Goal: Task Accomplishment & Management: Manage account settings

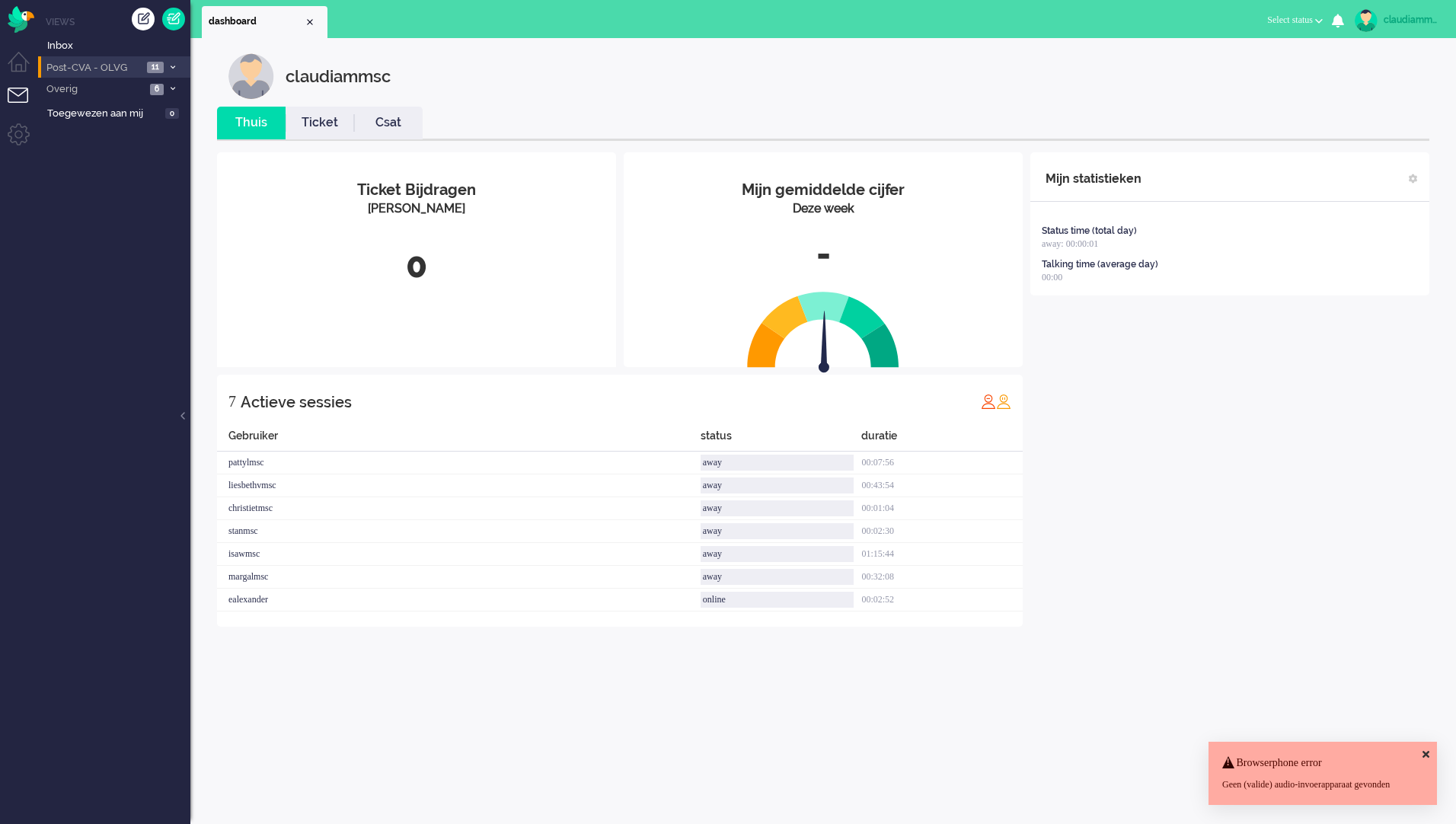
click at [118, 66] on span "Post-CVA - OLVG" at bounding box center [93, 68] width 98 height 14
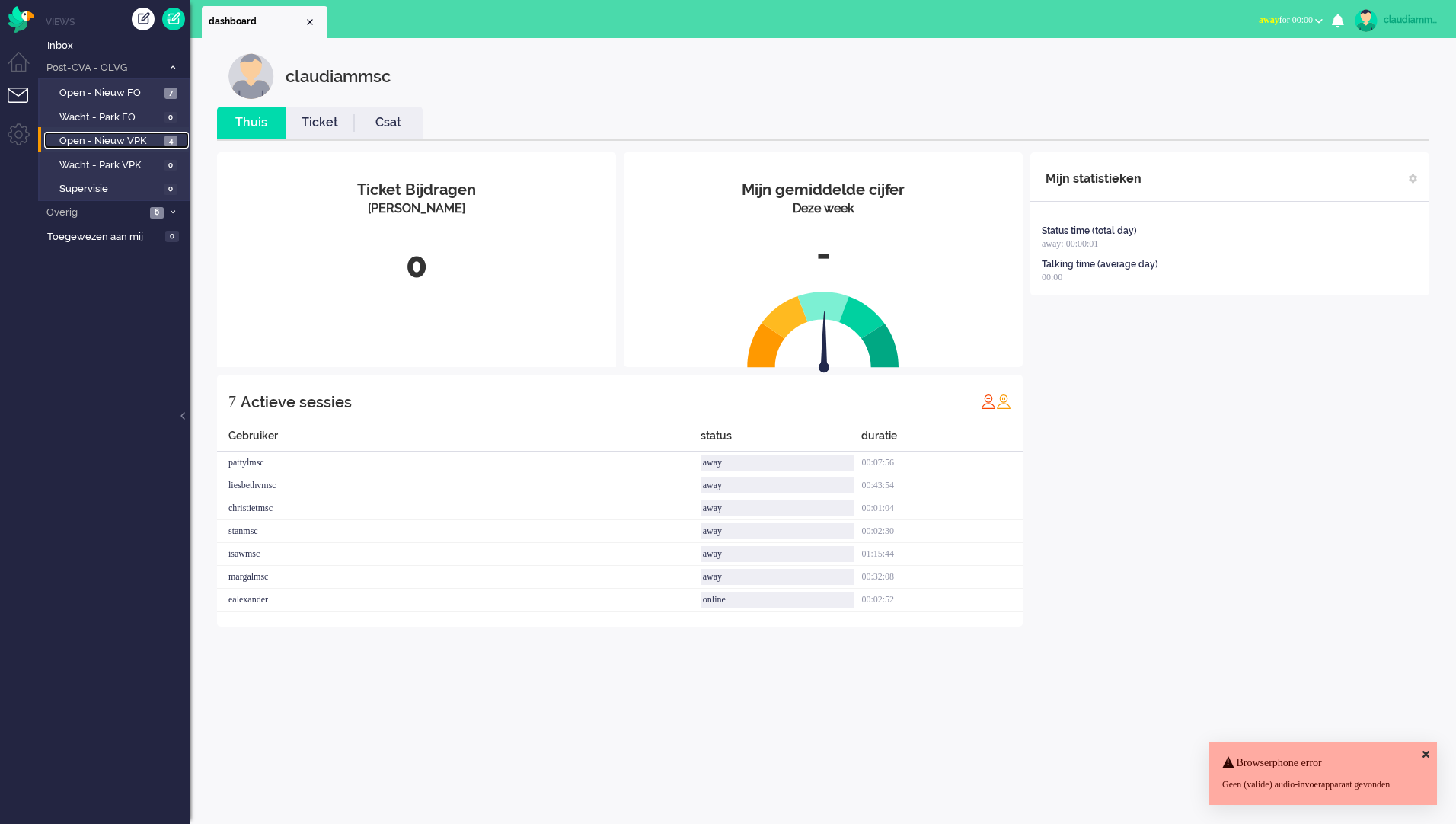
click at [135, 146] on span "Open - Nieuw VPK" at bounding box center [110, 141] width 101 height 14
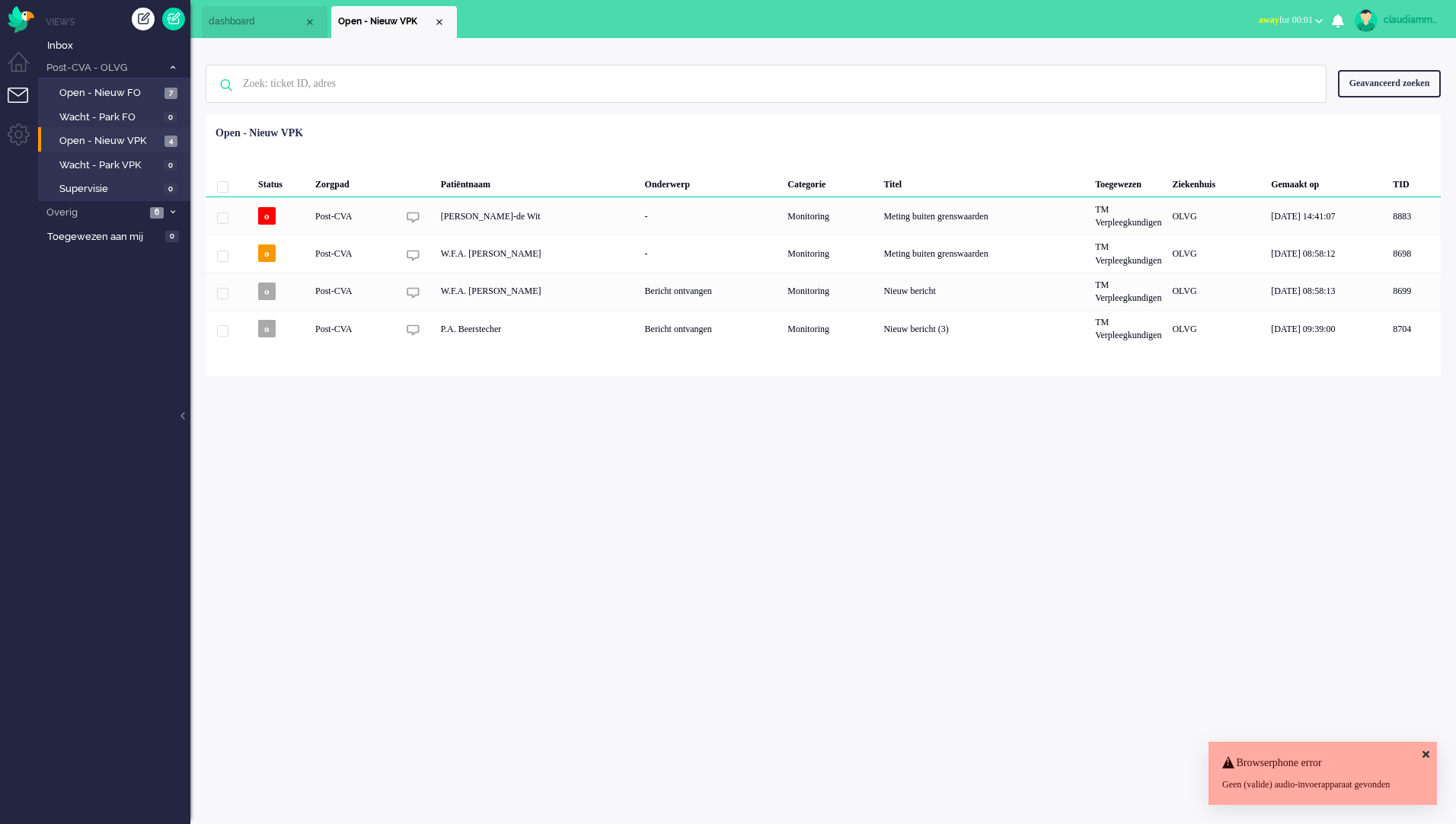
click at [1429, 749] on icon at bounding box center [1426, 754] width 7 height 10
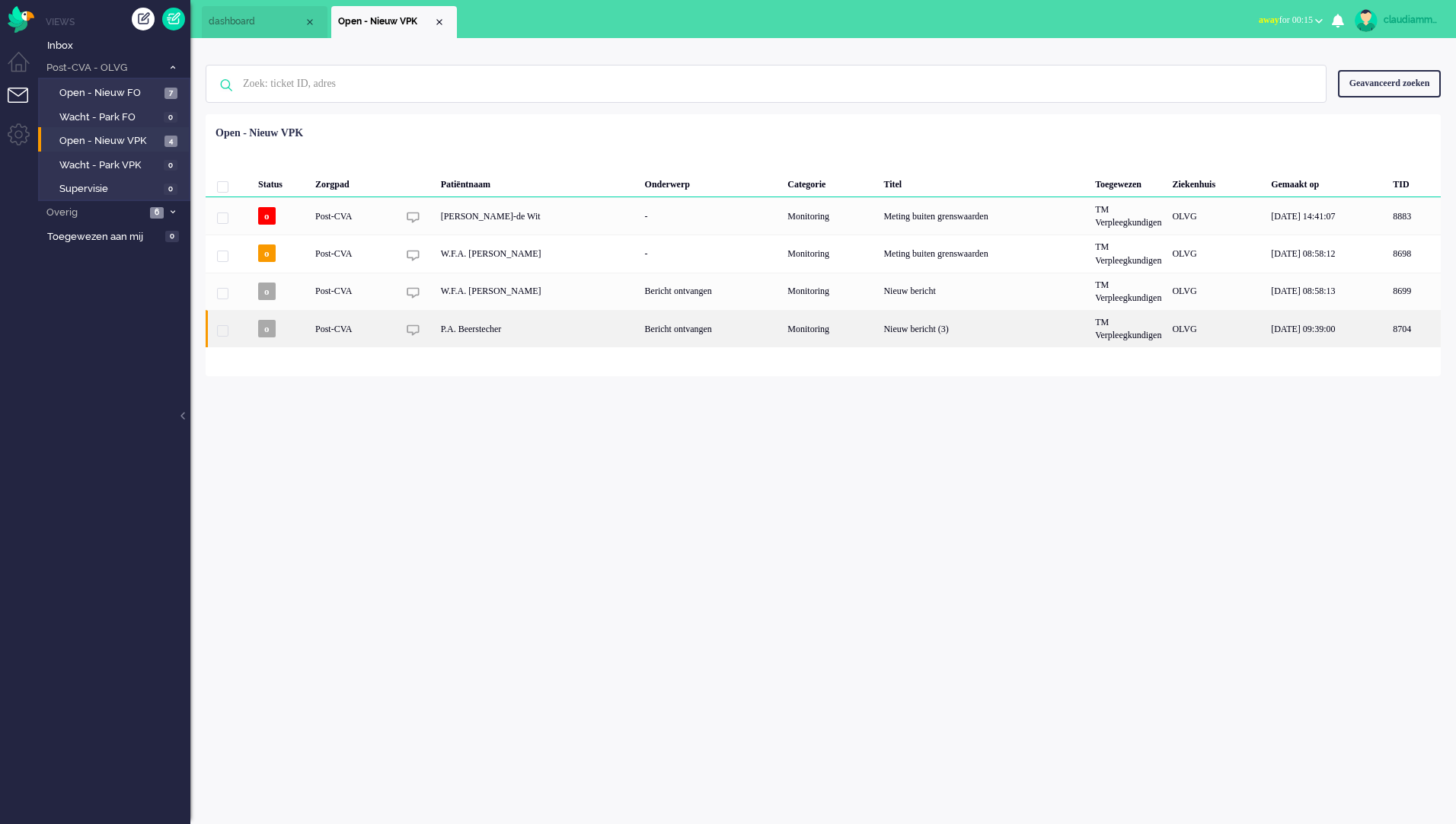
click at [640, 331] on div "Bericht ontvangen" at bounding box center [711, 328] width 143 height 37
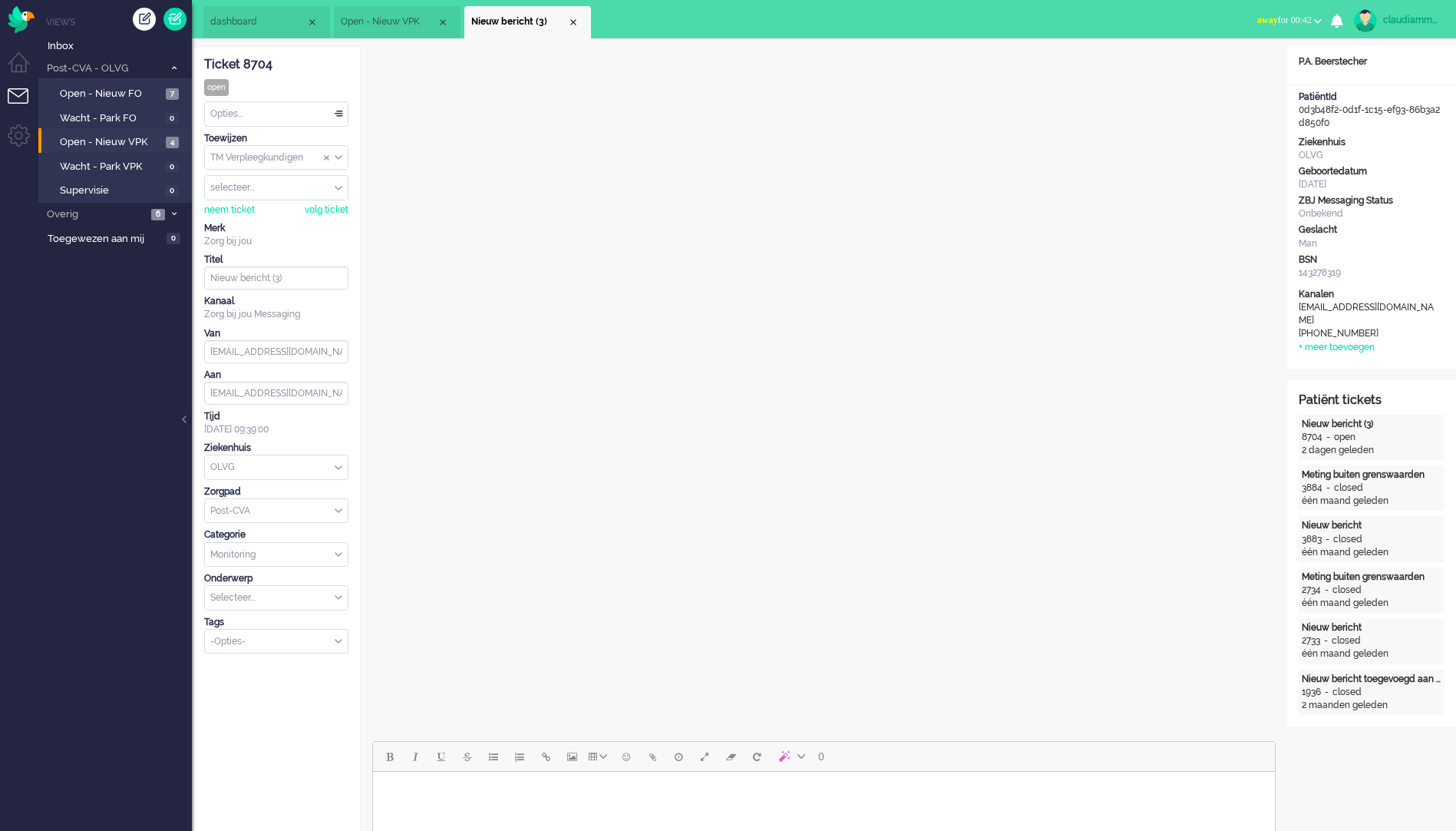
click at [337, 116] on div "Opties..." at bounding box center [276, 114] width 143 height 24
click at [283, 224] on li "Opgelost" at bounding box center [276, 223] width 143 height 23
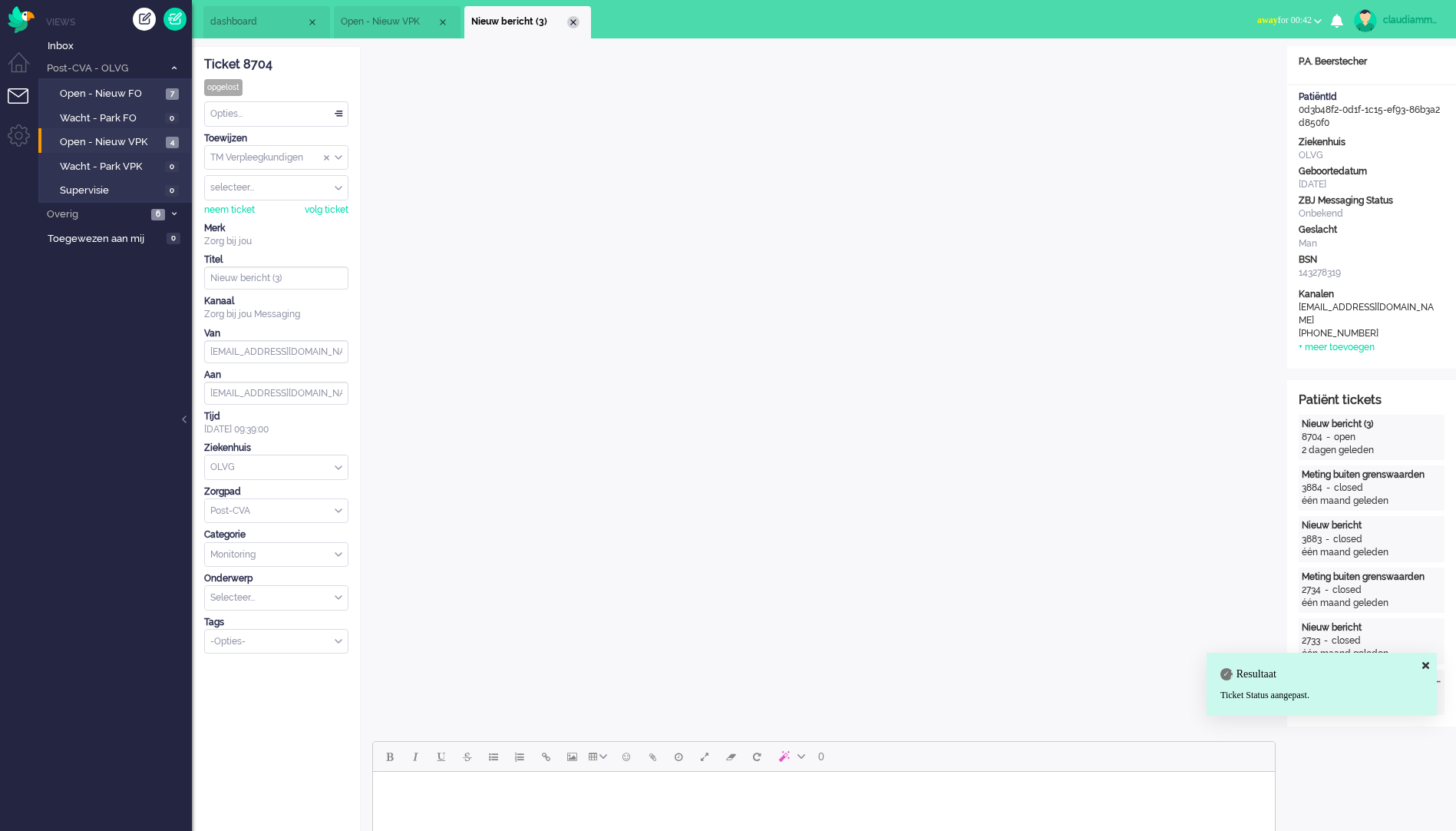
click at [573, 20] on div "Close tab" at bounding box center [574, 23] width 13 height 13
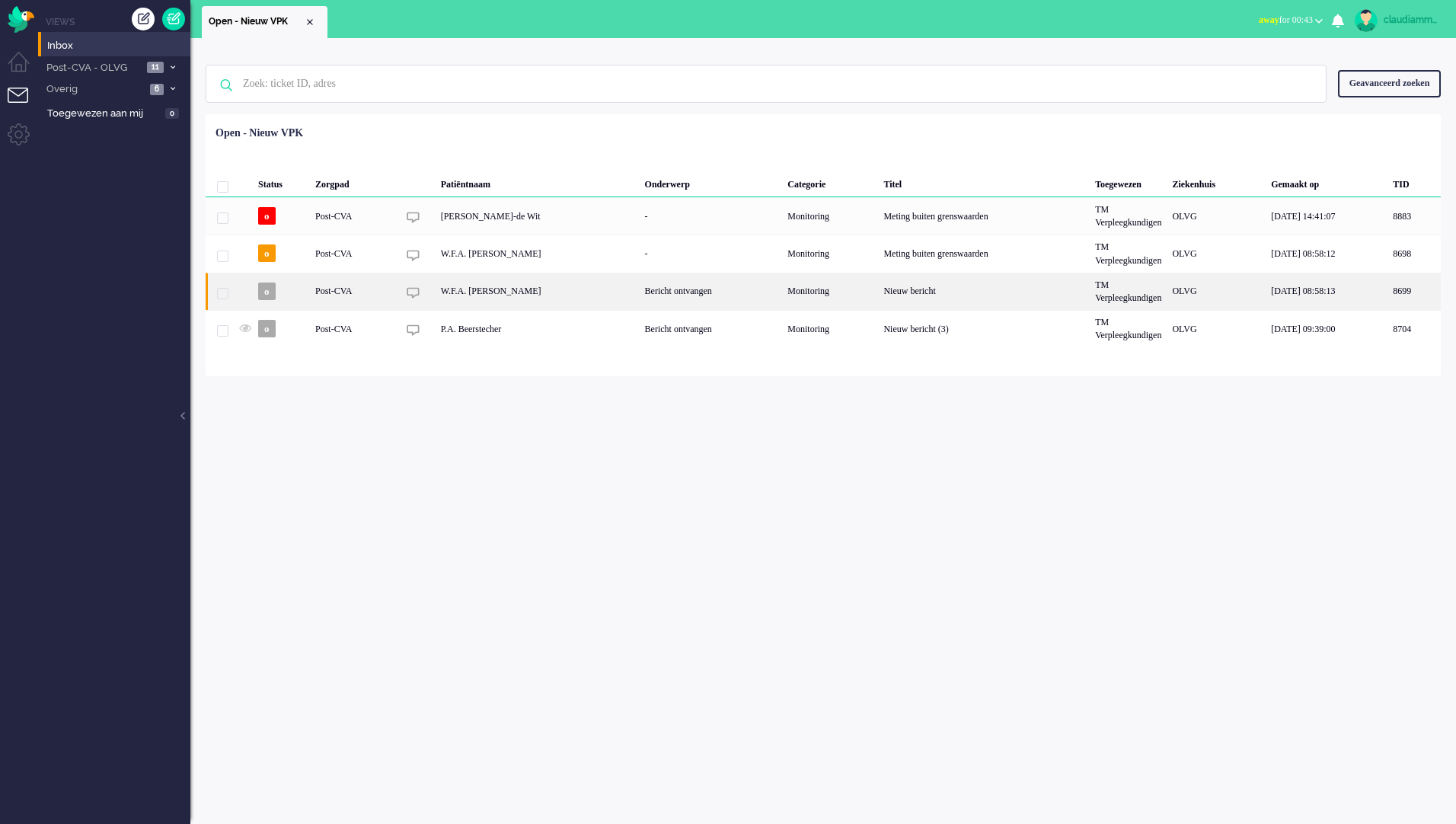
click at [588, 295] on div "W.F.A. [PERSON_NAME]" at bounding box center [538, 291] width 205 height 37
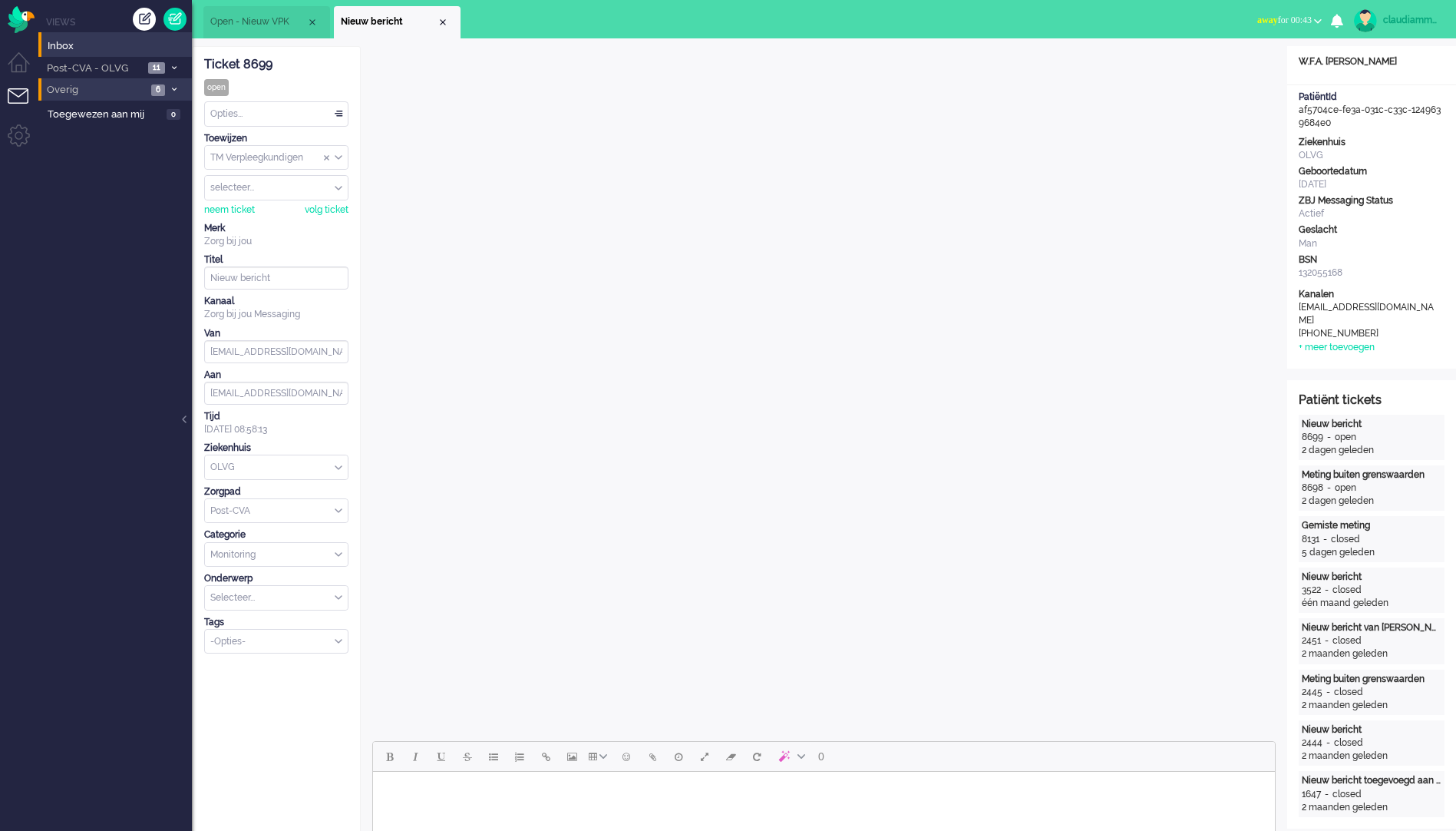
click at [174, 96] on li "Overig 6" at bounding box center [114, 89] width 153 height 23
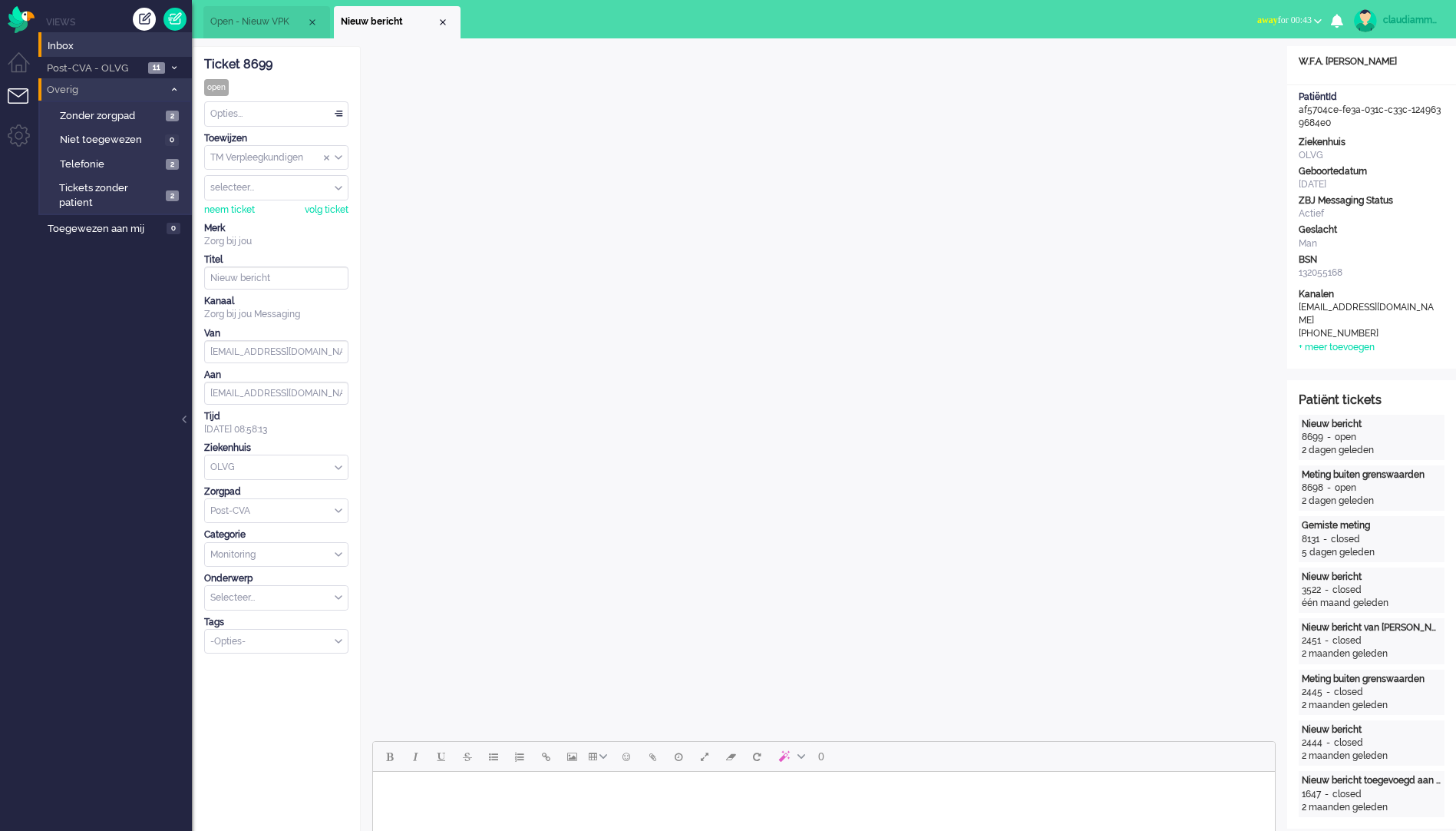
click at [179, 96] on li "Overig 6" at bounding box center [114, 89] width 153 height 23
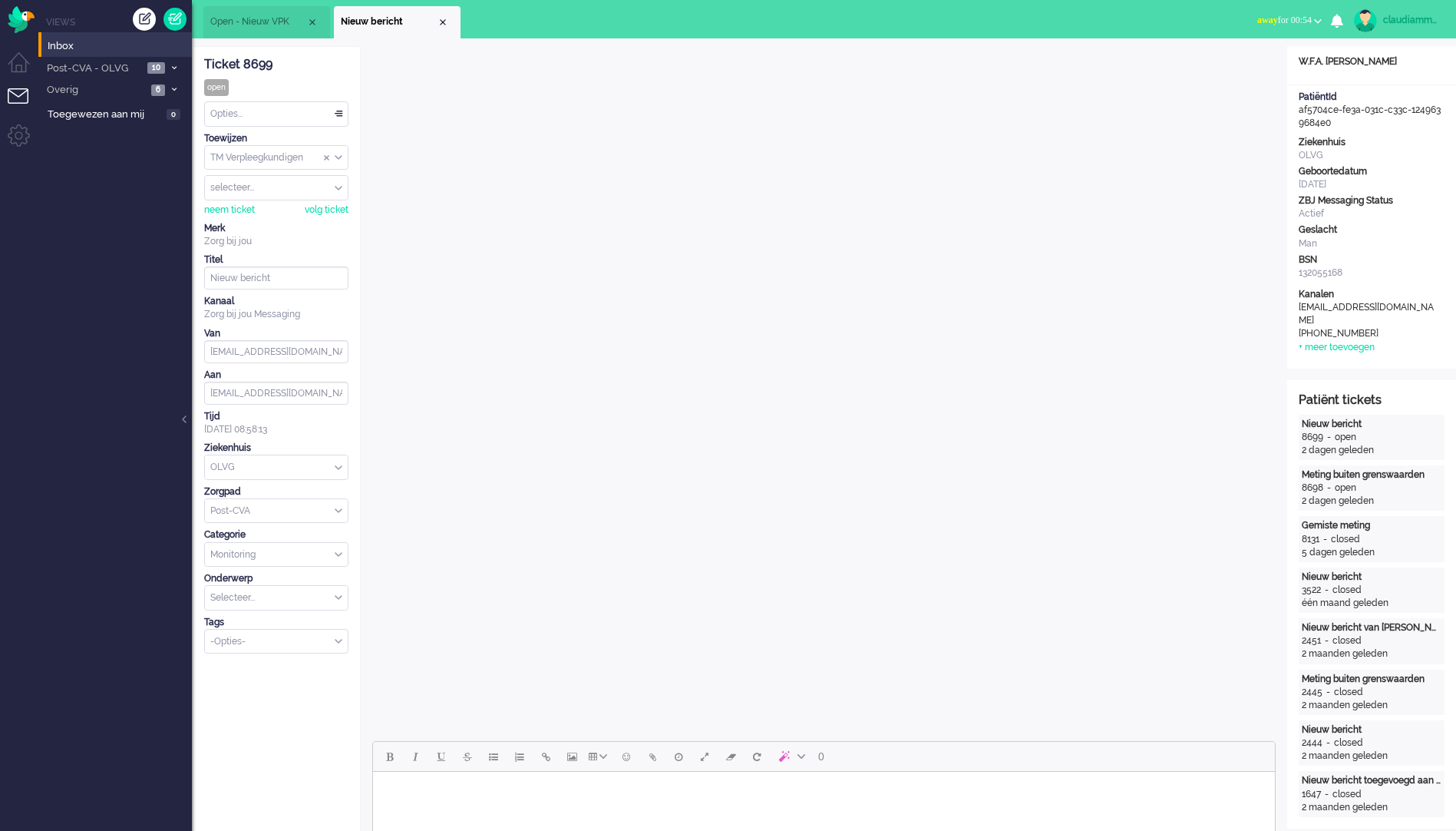
click at [238, 23] on span "Open - Nieuw VPK" at bounding box center [259, 22] width 96 height 13
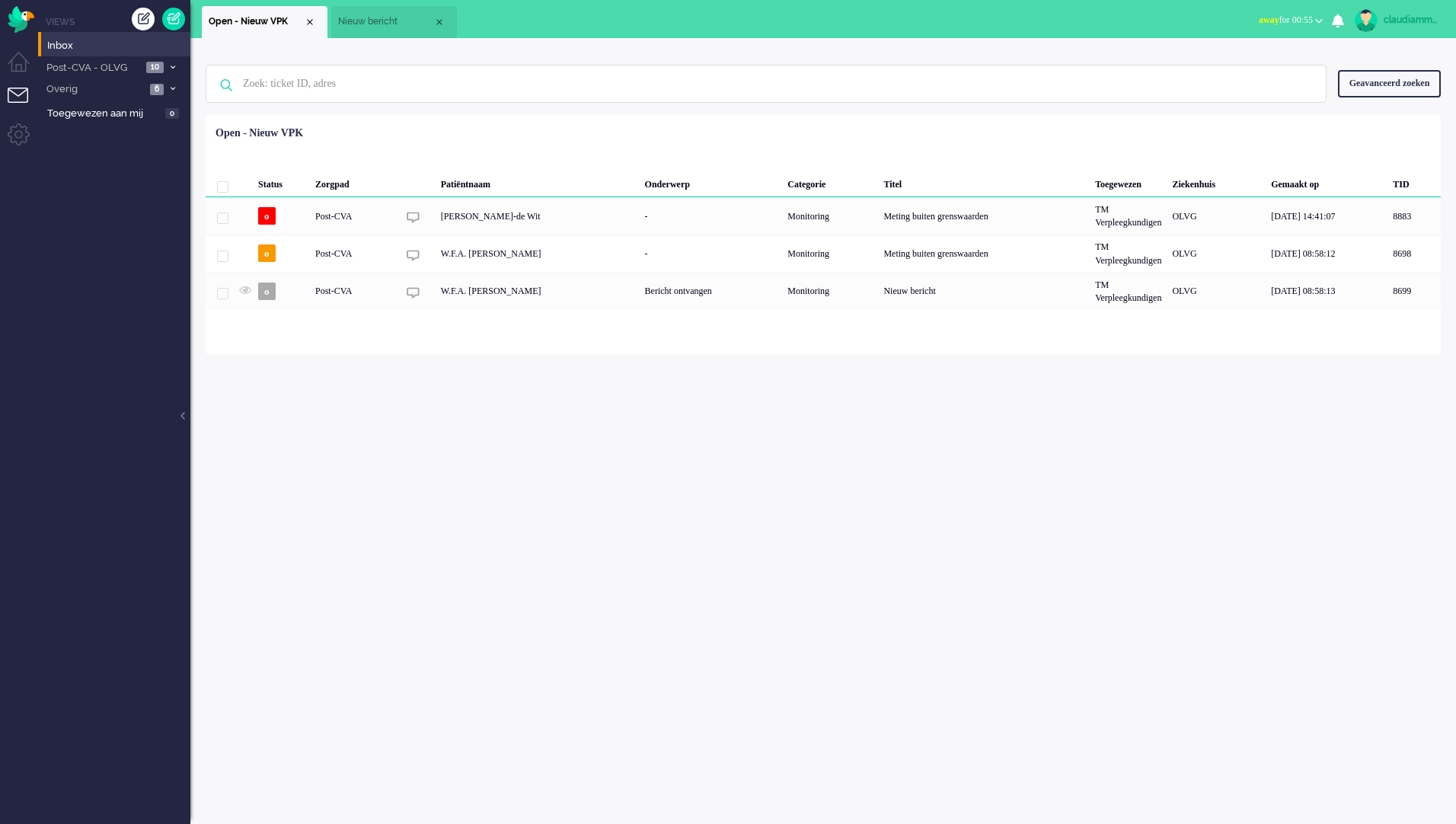
click at [378, 32] on li "Nieuw bericht" at bounding box center [394, 23] width 125 height 32
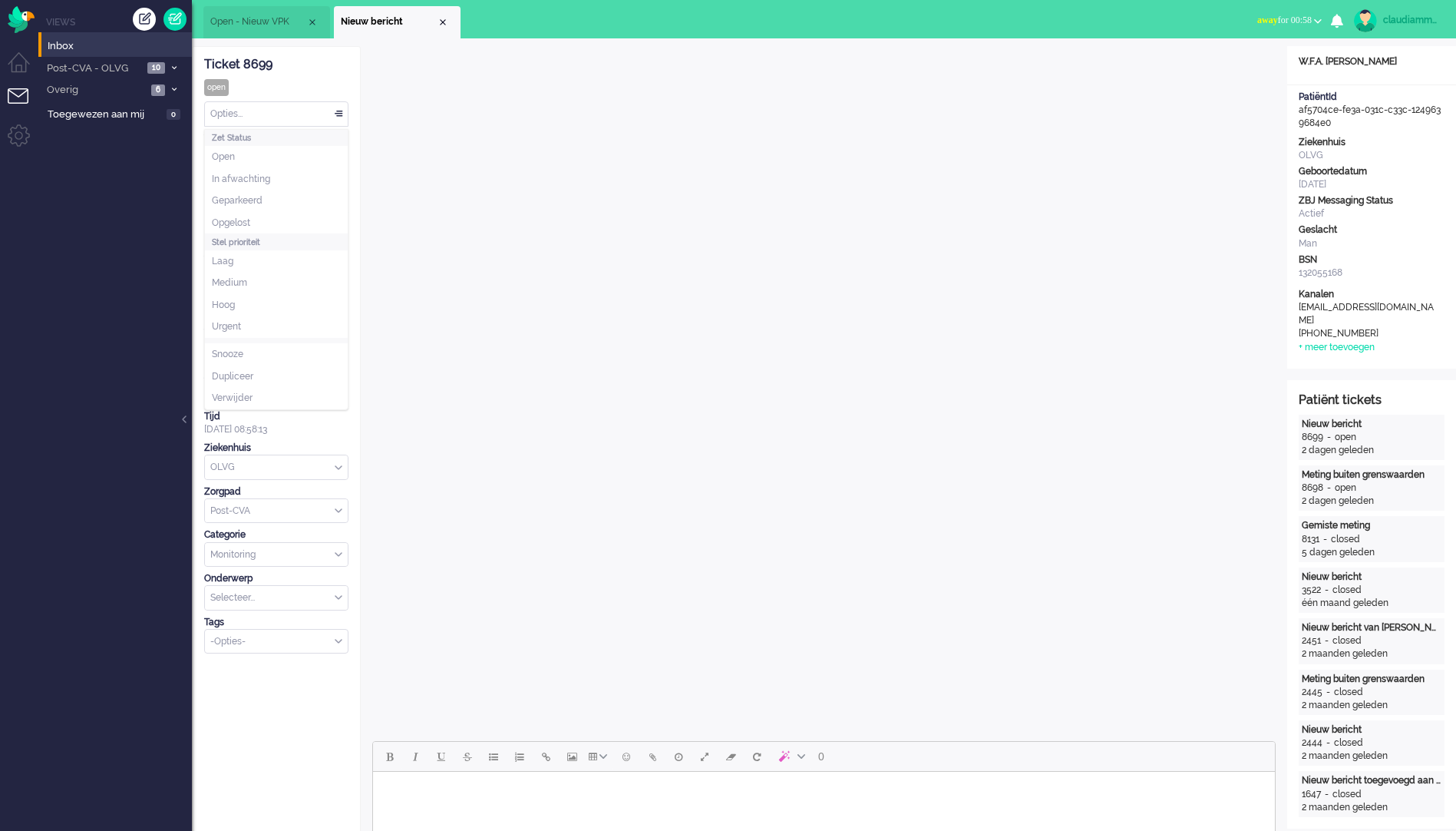
click at [346, 116] on div "Opties..." at bounding box center [276, 114] width 143 height 24
click at [300, 224] on li "Opgelost" at bounding box center [276, 223] width 143 height 23
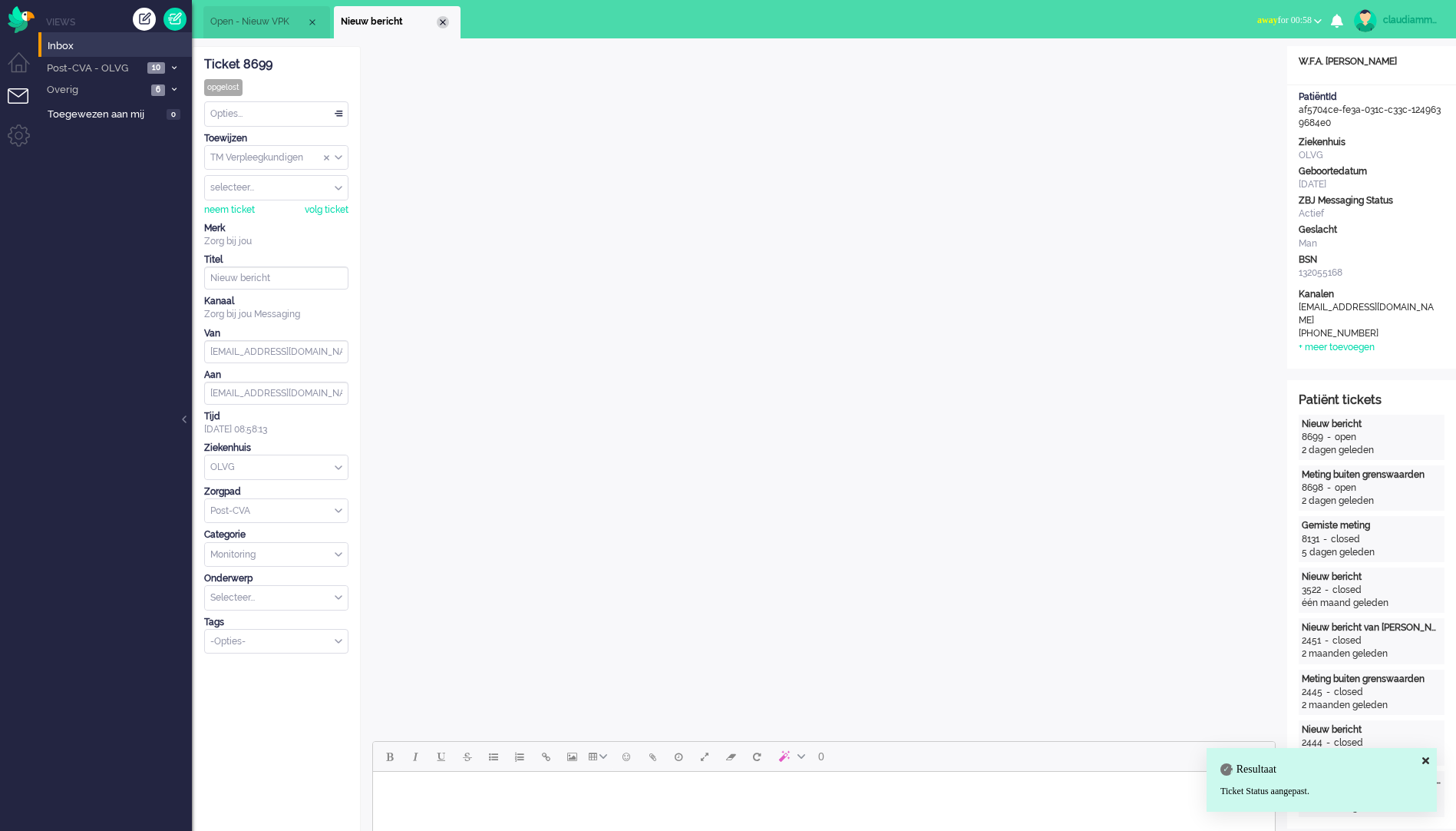
click at [445, 24] on div "Close tab" at bounding box center [443, 23] width 13 height 13
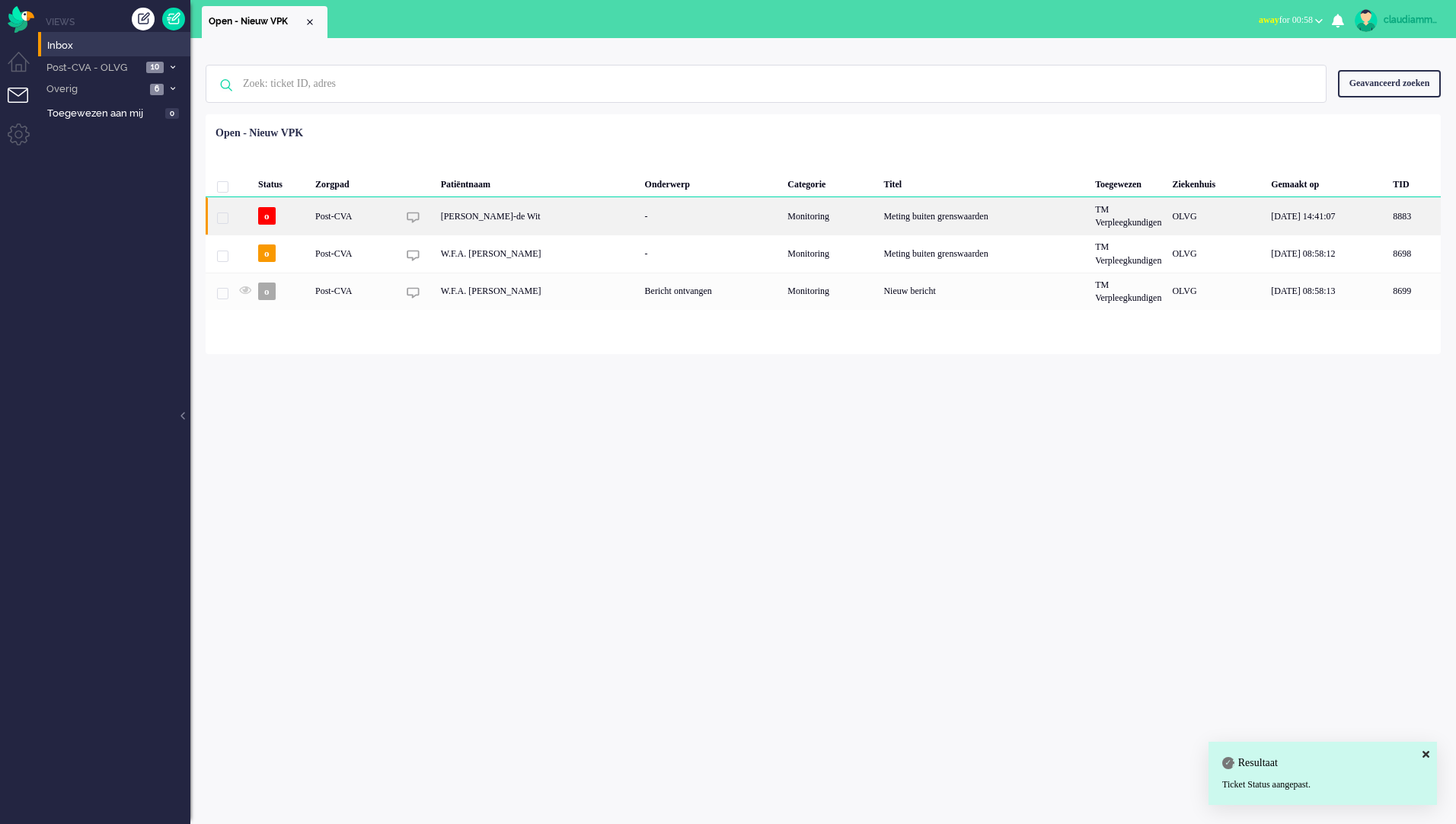
click at [819, 231] on div "Monitoring" at bounding box center [830, 215] width 96 height 37
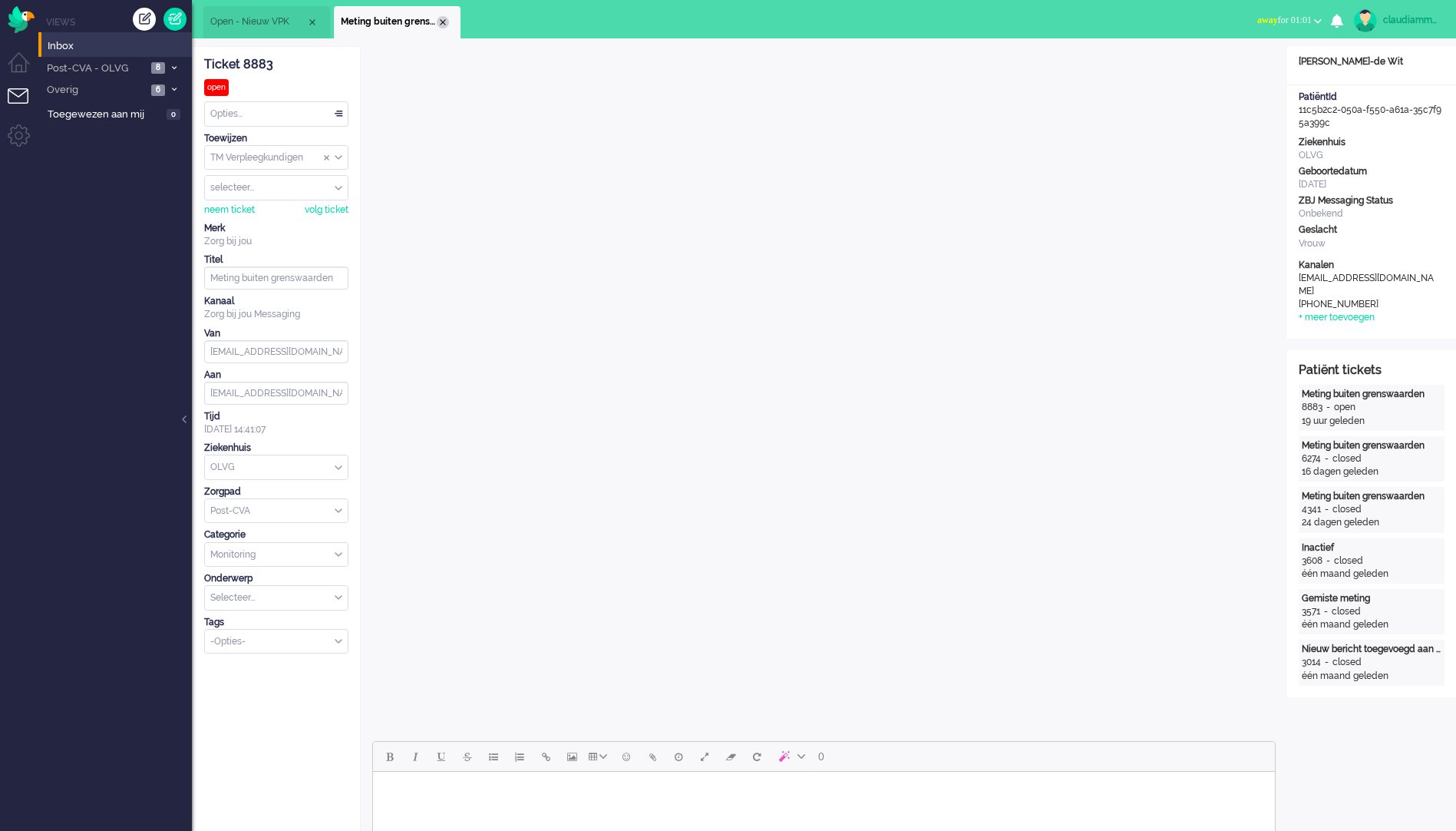
click at [441, 23] on div "Close tab" at bounding box center [443, 23] width 13 height 13
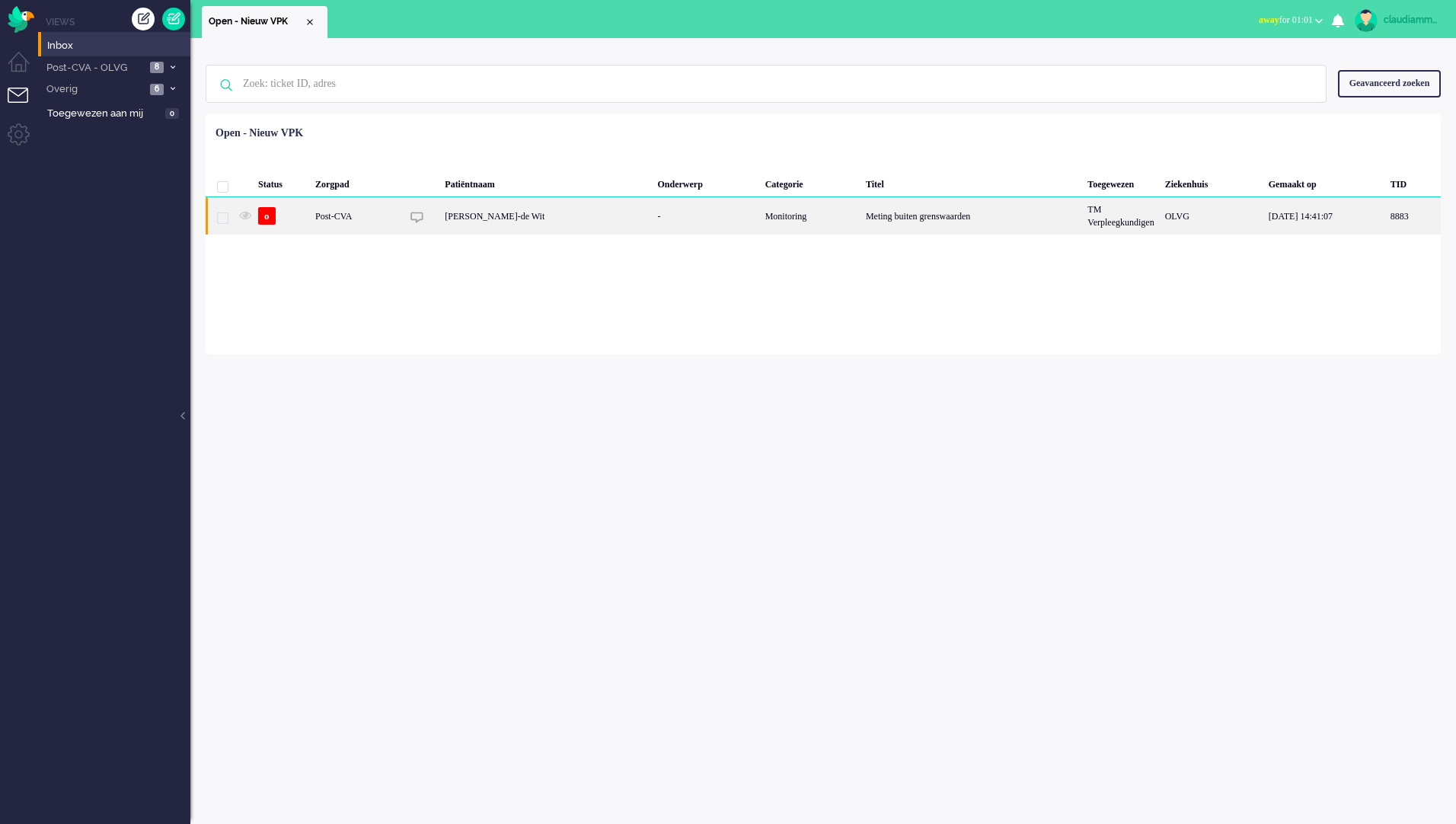
click at [587, 222] on div "[PERSON_NAME]-de Wit" at bounding box center [546, 215] width 213 height 37
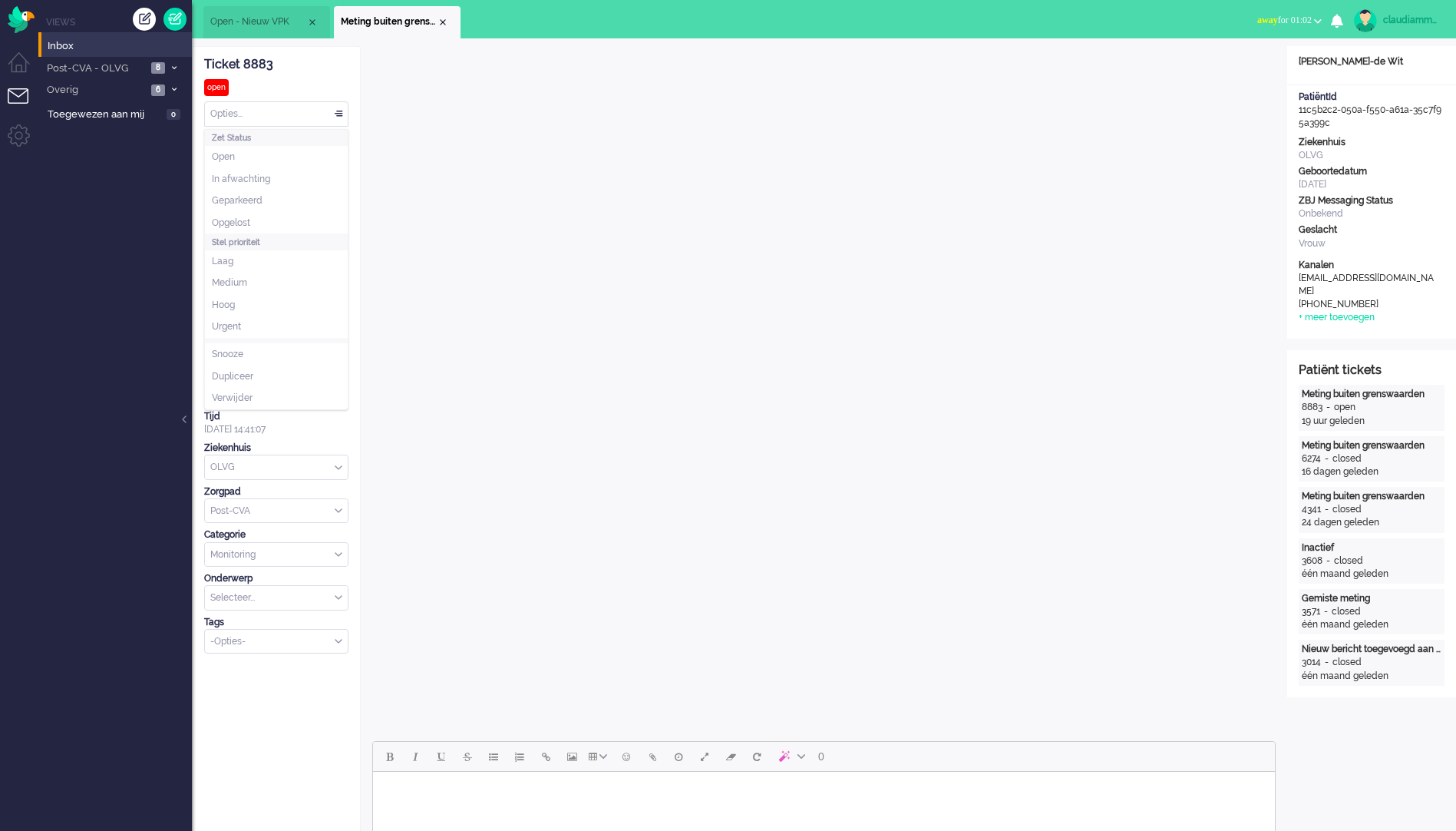
click at [337, 116] on div "Opties..." at bounding box center [276, 114] width 143 height 24
click at [302, 225] on li "Opgelost" at bounding box center [276, 223] width 143 height 23
click at [444, 24] on div "Close tab" at bounding box center [443, 23] width 13 height 13
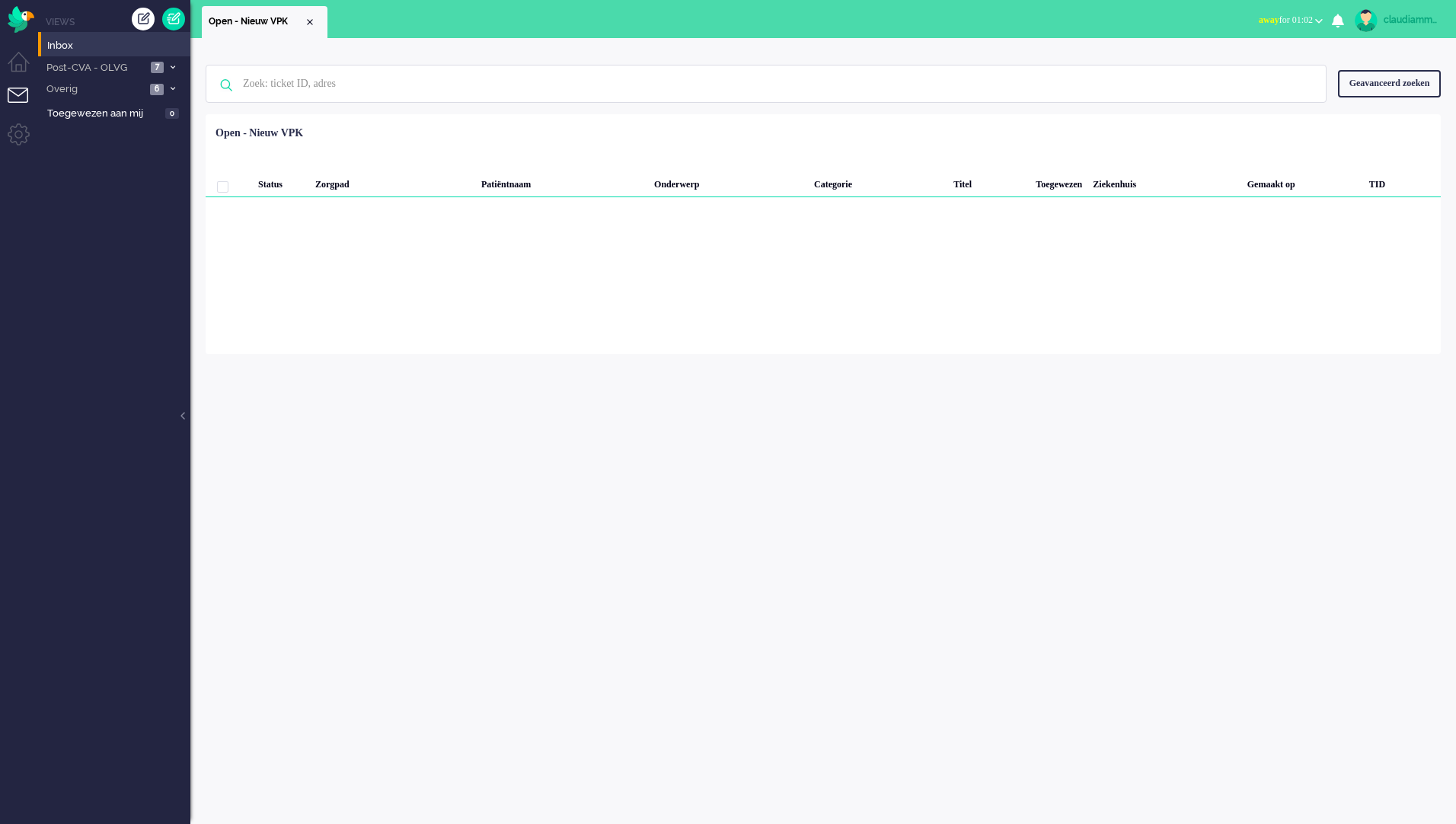
click at [596, 342] on div "Loading... Status Zorgpad Patiëntnaam Onderwerp Categorie Titel Toegewezen Ziek…" at bounding box center [823, 234] width 1235 height 240
click at [132, 68] on span "Post-CVA - OLVG" at bounding box center [95, 68] width 102 height 14
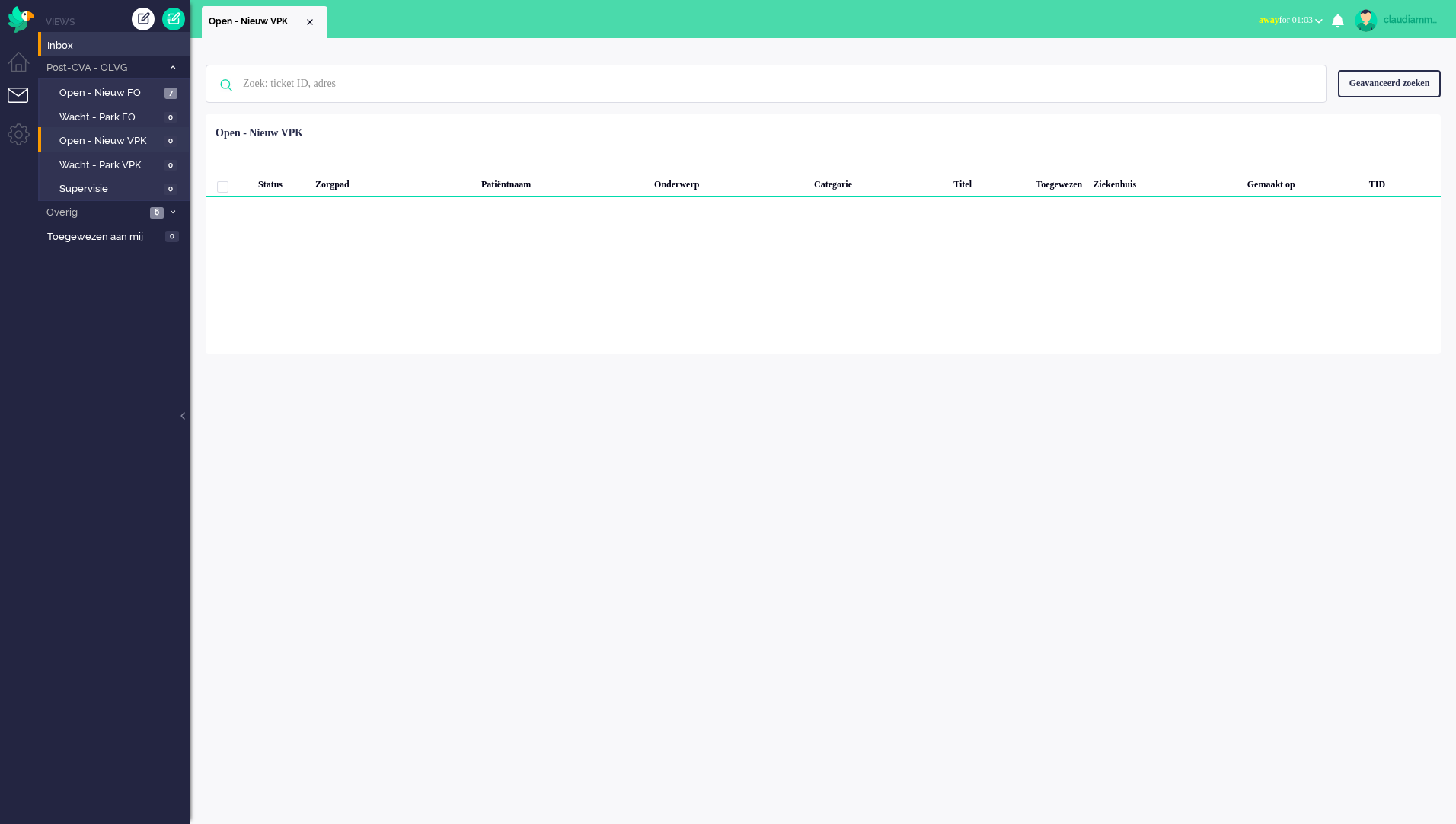
click at [131, 290] on ul "Views Inbox Post-CVA - OLVG 7 Open - Nieuw FO 7 Wacht - Park FO 0 Open - Nieuw …" at bounding box center [114, 412] width 152 height 824
